Goal: Transaction & Acquisition: Purchase product/service

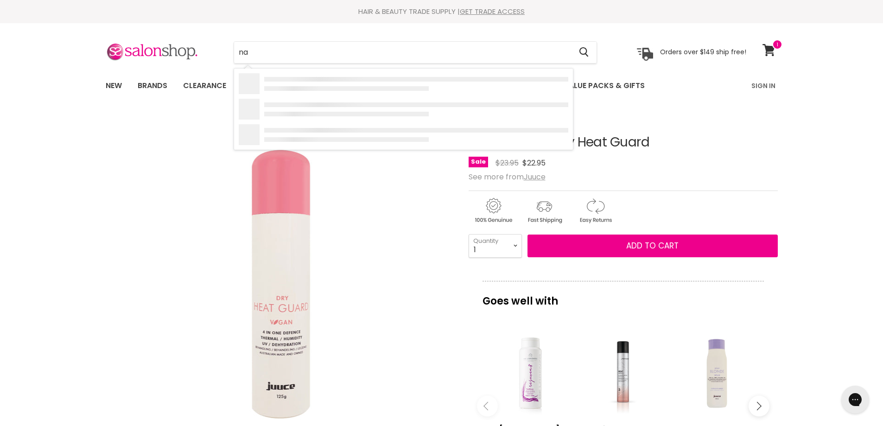
type input "nak"
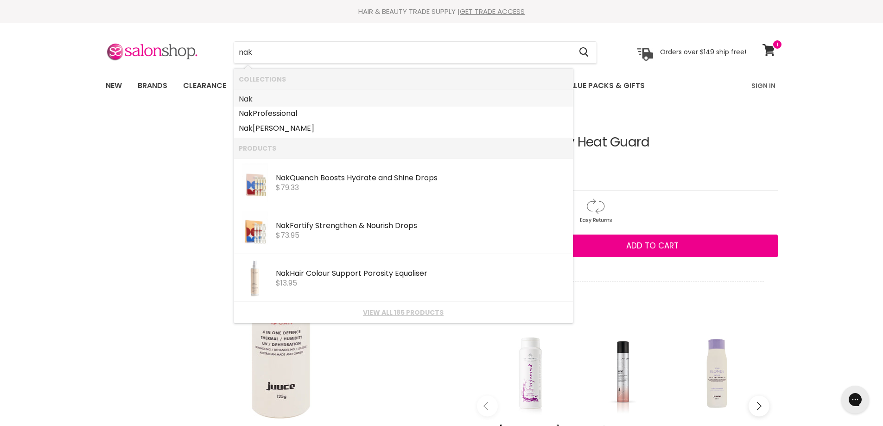
click at [266, 96] on link "Nak" at bounding box center [403, 99] width 329 height 15
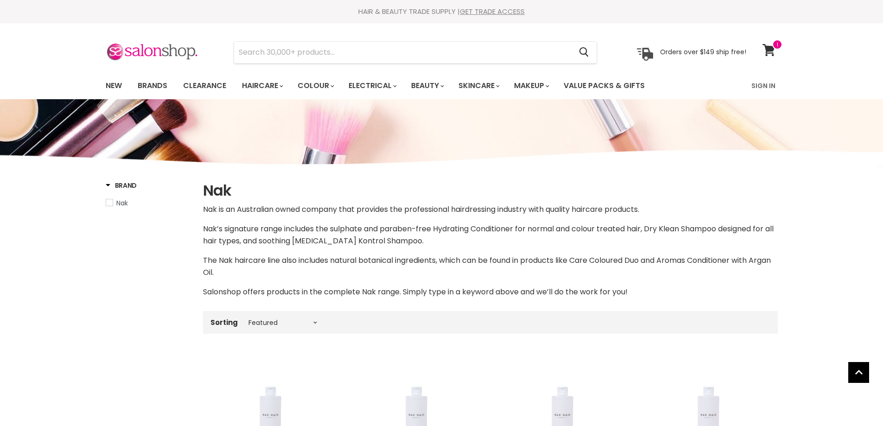
select select "manual"
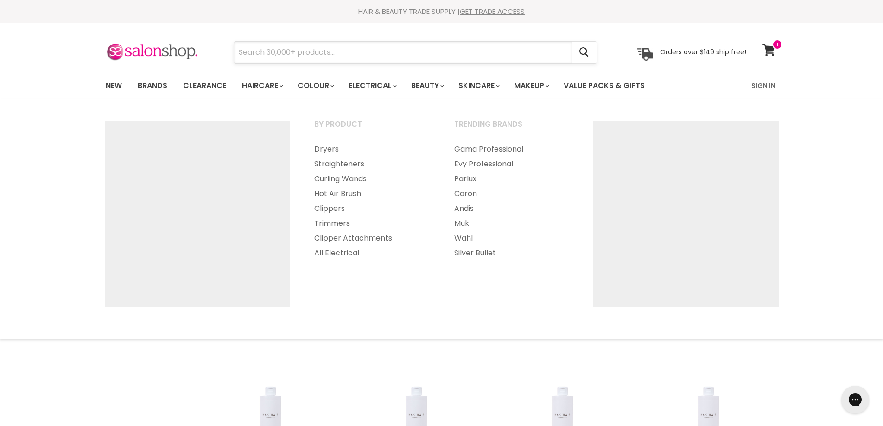
click at [315, 56] on input "Search" at bounding box center [403, 52] width 338 height 21
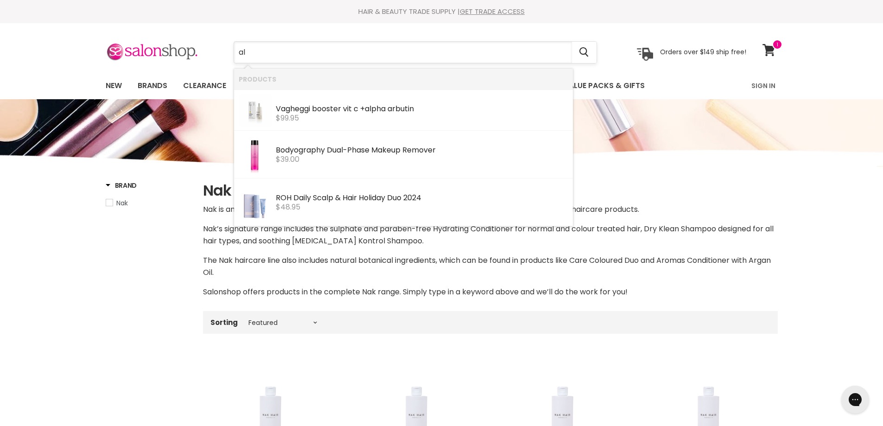
type input "a"
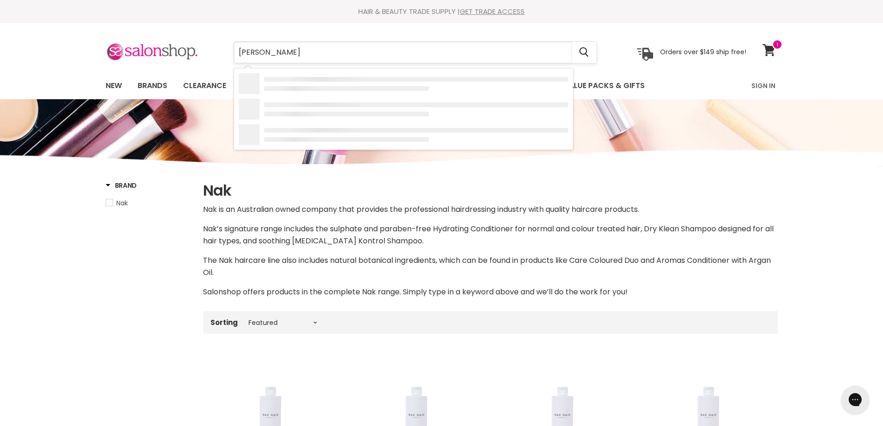
type input "alfa"
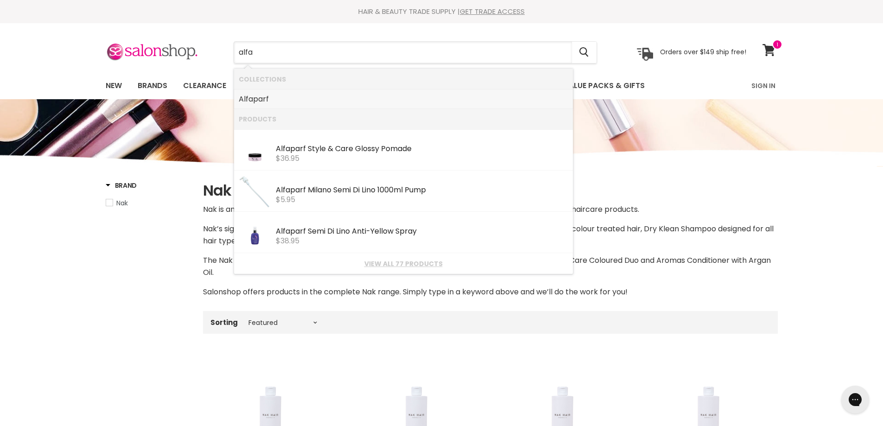
click at [275, 101] on link "Alfa parf" at bounding box center [403, 99] width 329 height 15
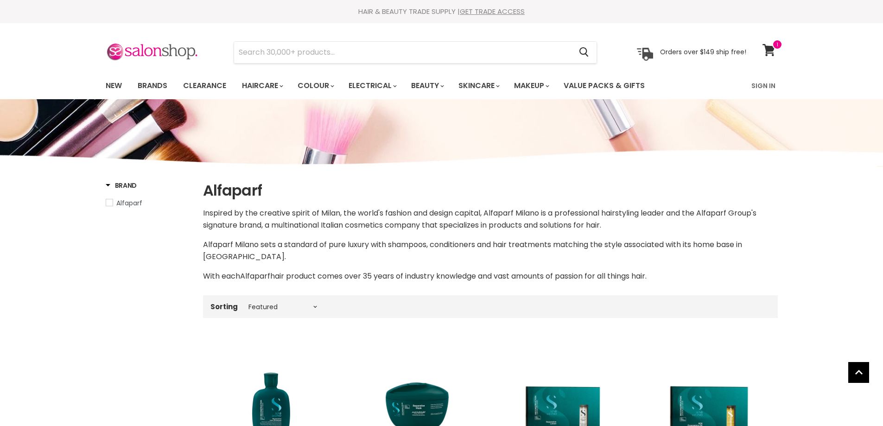
select select "manual"
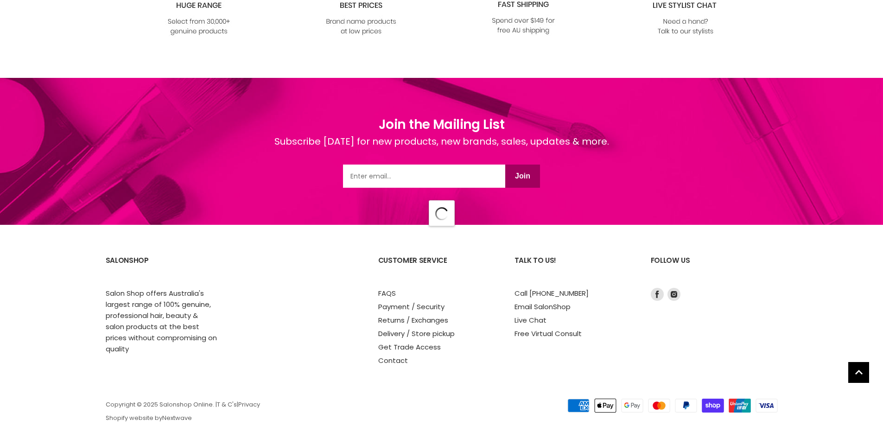
select select "manual"
